Goal: Task Accomplishment & Management: Manage account settings

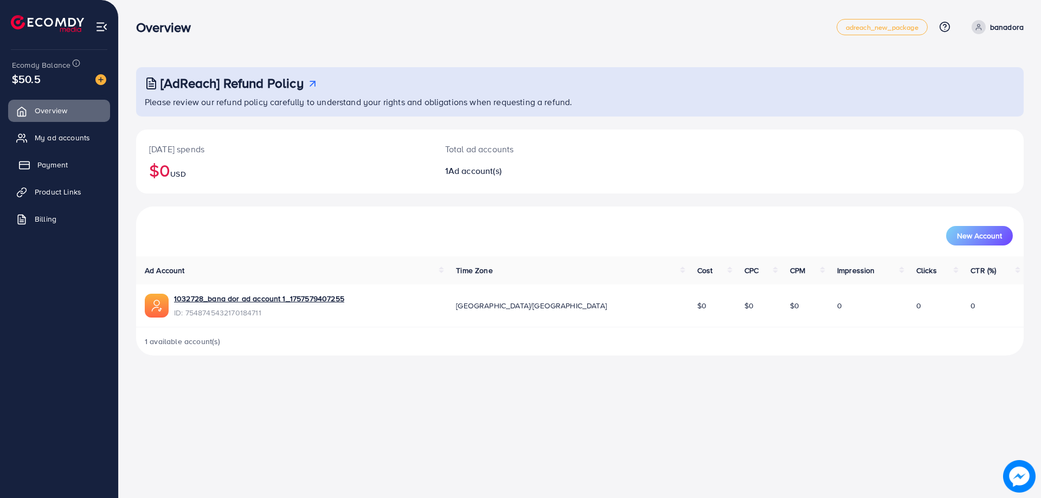
click at [45, 168] on span "Payment" at bounding box center [52, 164] width 30 height 11
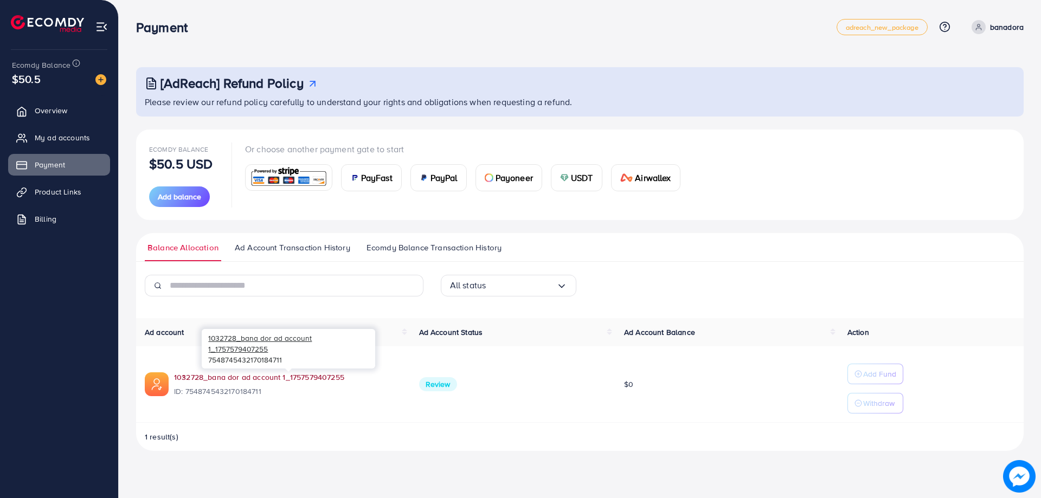
click at [266, 375] on link "1032728_bana dor ad account 1_1757579407255" at bounding box center [288, 377] width 228 height 11
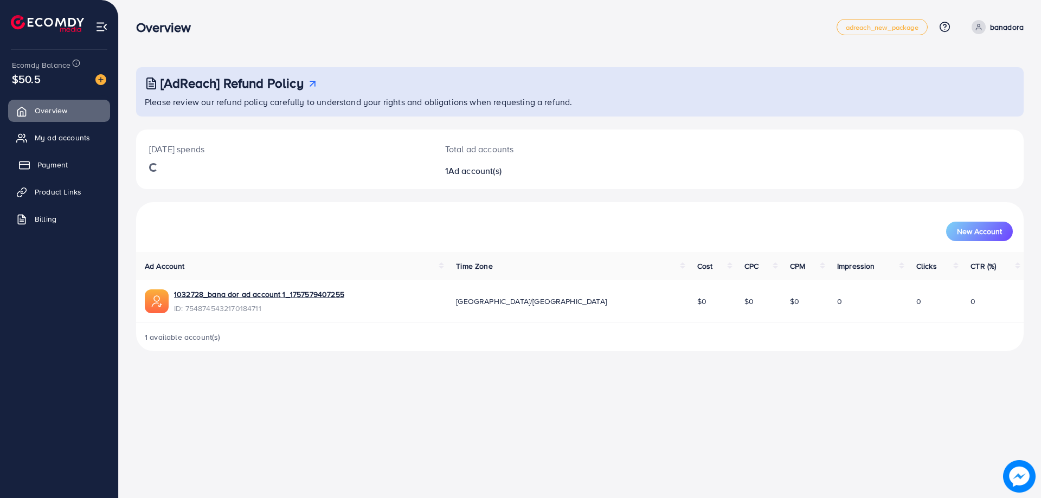
click at [47, 160] on span "Payment" at bounding box center [52, 164] width 30 height 11
click at [61, 143] on span "My ad accounts" at bounding box center [64, 137] width 55 height 11
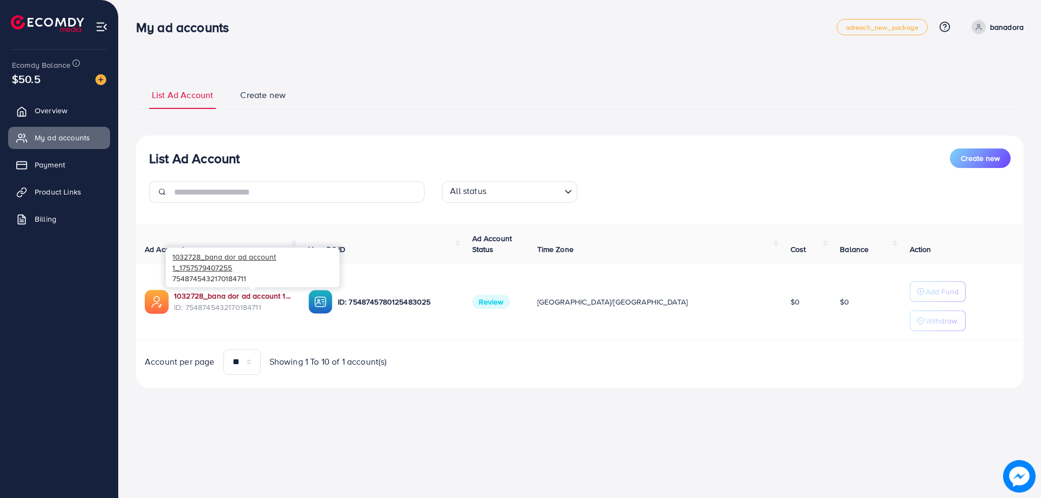
click at [266, 295] on link "1032728_bana dor ad account 1_1757579407255" at bounding box center [232, 296] width 117 height 11
